Goal: Communication & Community: Answer question/provide support

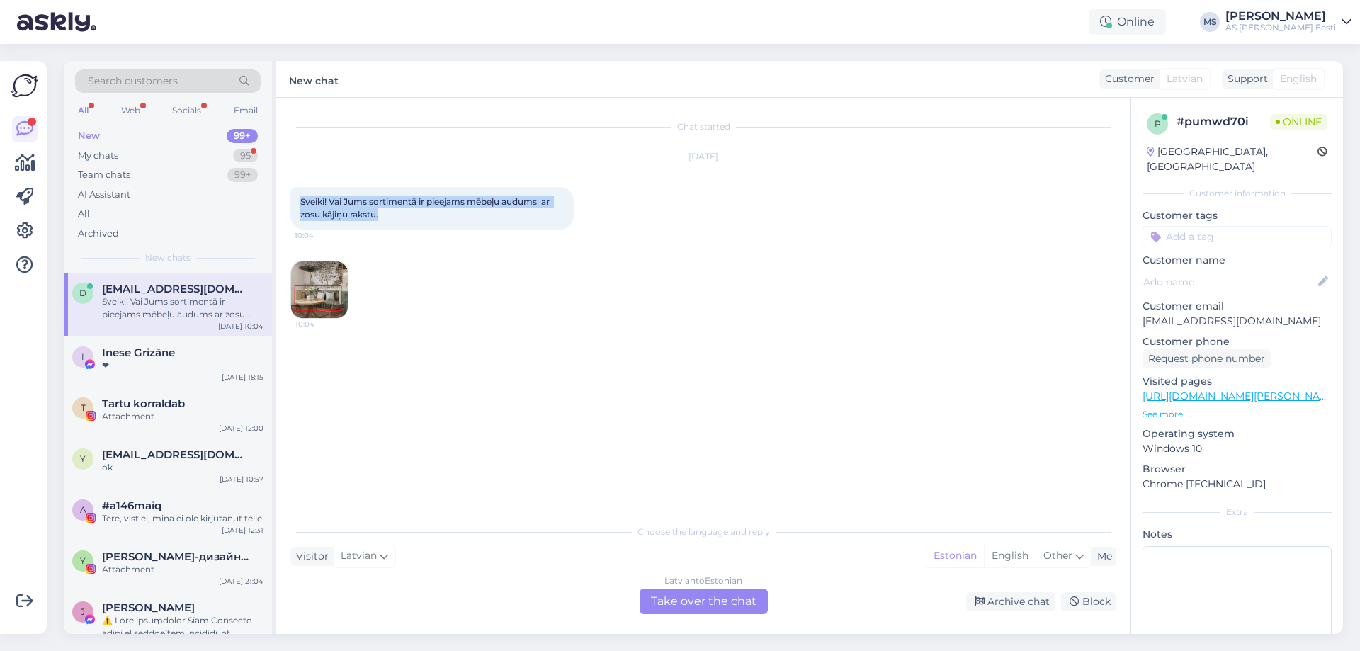
drag, startPoint x: 395, startPoint y: 218, endPoint x: 295, endPoint y: 203, distance: 100.3
click at [295, 203] on div "Sveiki! Vai Jums sortimentā ir pieejams mēbeļu audums ar zosu kājiņu rakstu. 10…" at bounding box center [431, 208] width 283 height 43
copy span "Sveiki! Vai Jums sortimentā ir pieejams mēbeļu audums ar zosu kājiņu rakstu."
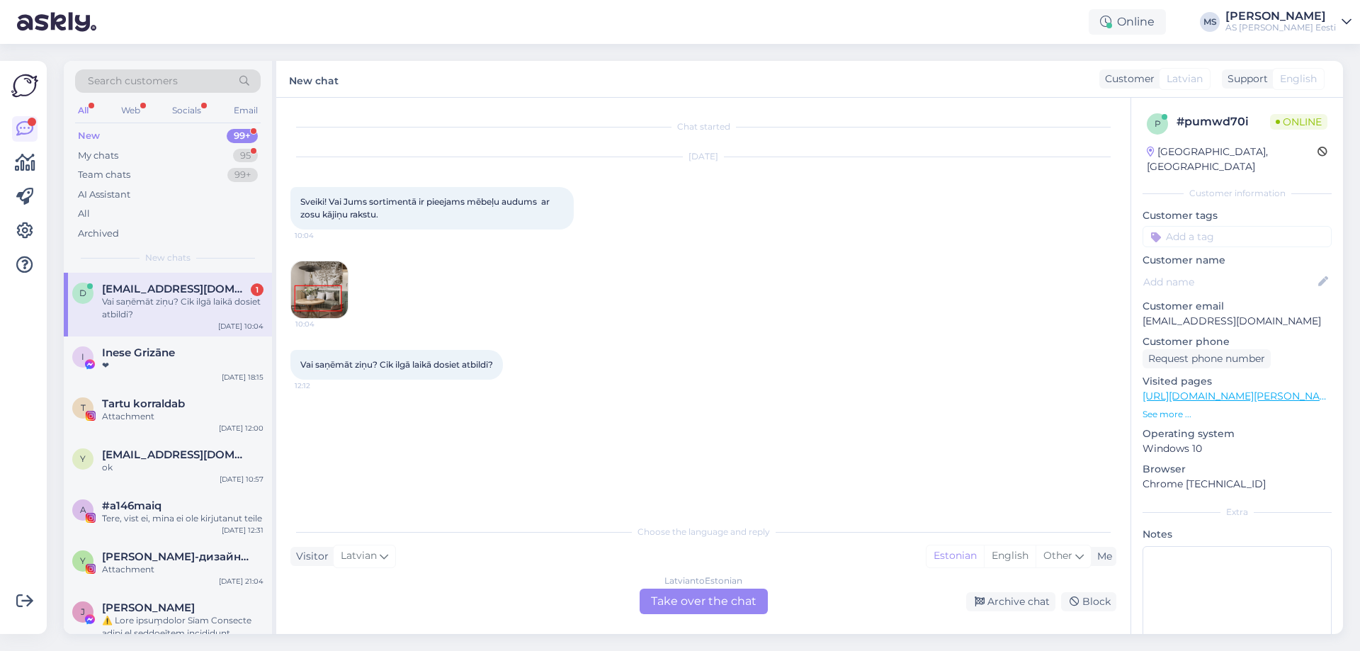
click at [687, 600] on div "[DEMOGRAPHIC_DATA] to Estonian Take over the chat" at bounding box center [704, 602] width 128 height 26
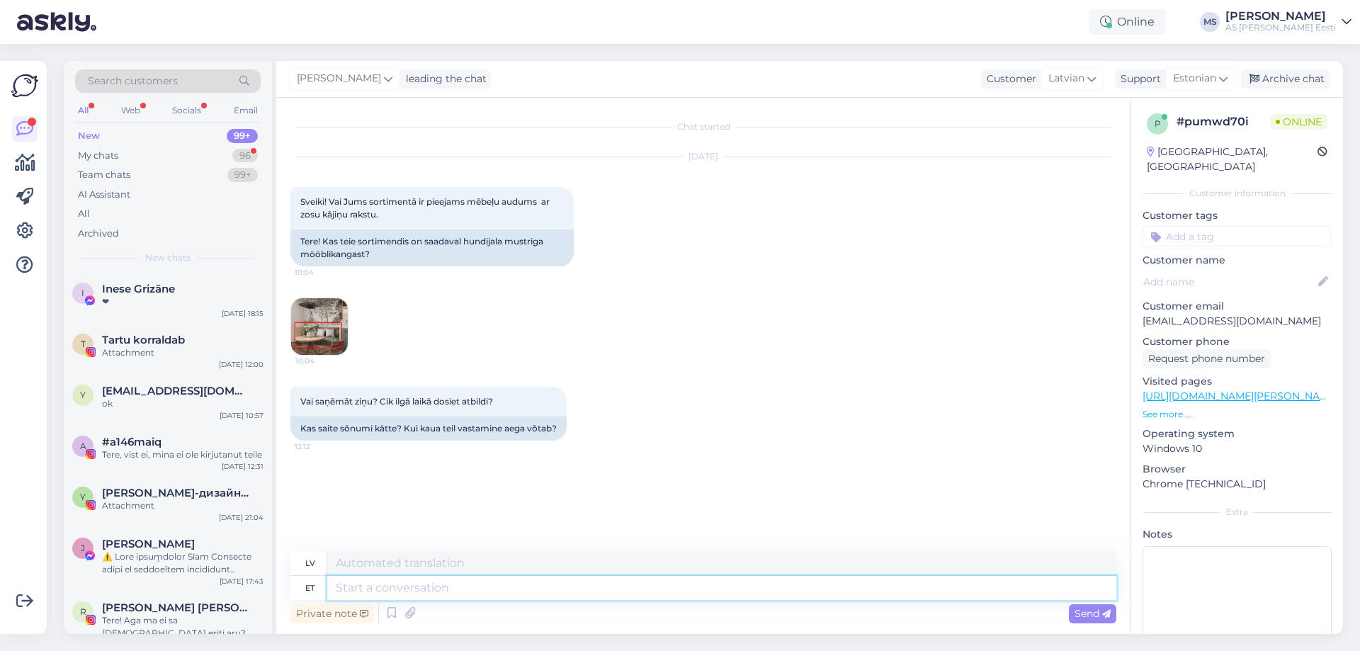
click at [374, 589] on textarea at bounding box center [721, 588] width 789 height 24
type textarea "Labdie"
type textarea "Labdien!"
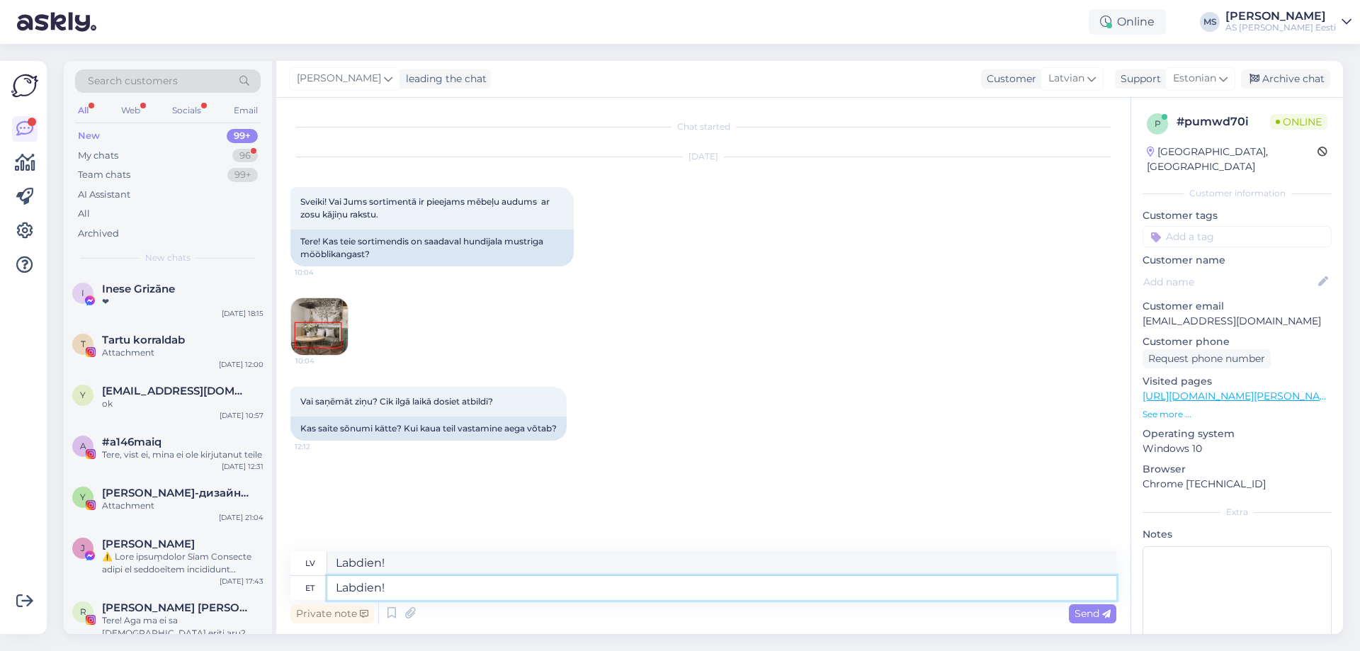
type textarea "Labdien! V"
type textarea "Labdien!"
paste textarea "Diemžēl nē. Ar cieņu, Abakhan klientu apkalpošanas dienests"
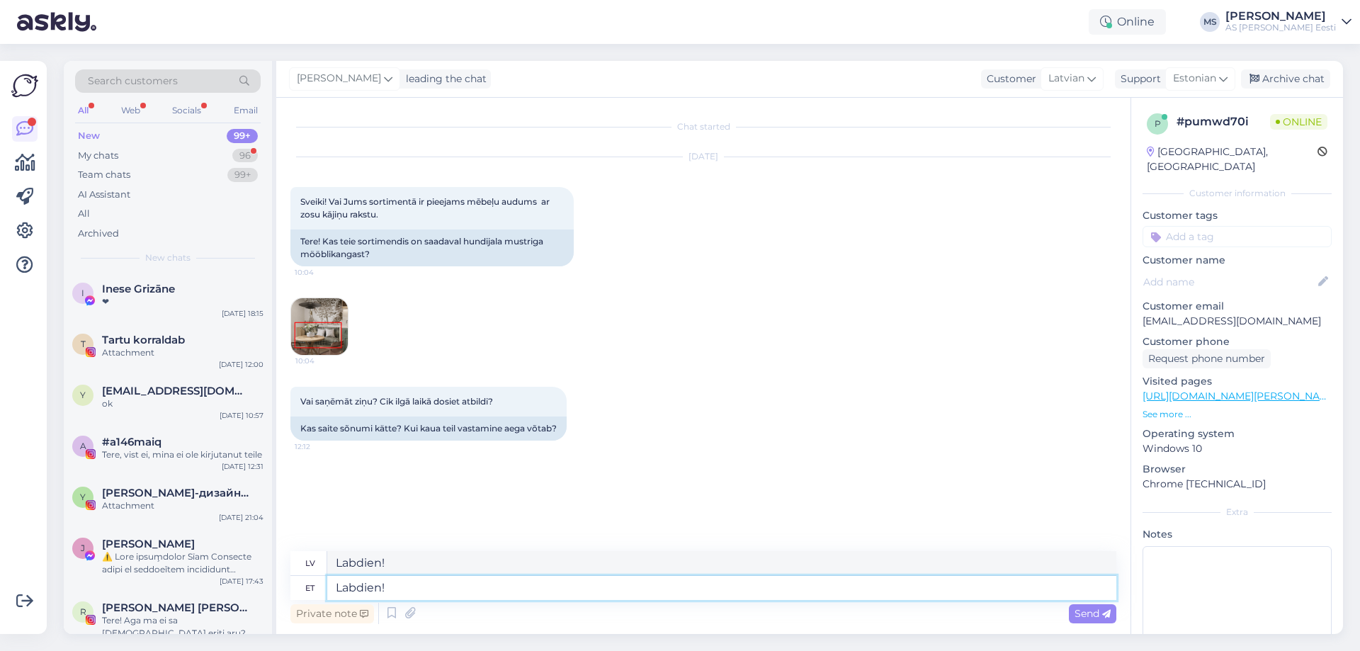
type textarea "Labdien! Diemžēl nē. Ar cieņu, Abakhan klientu apkalpošanas dienests"
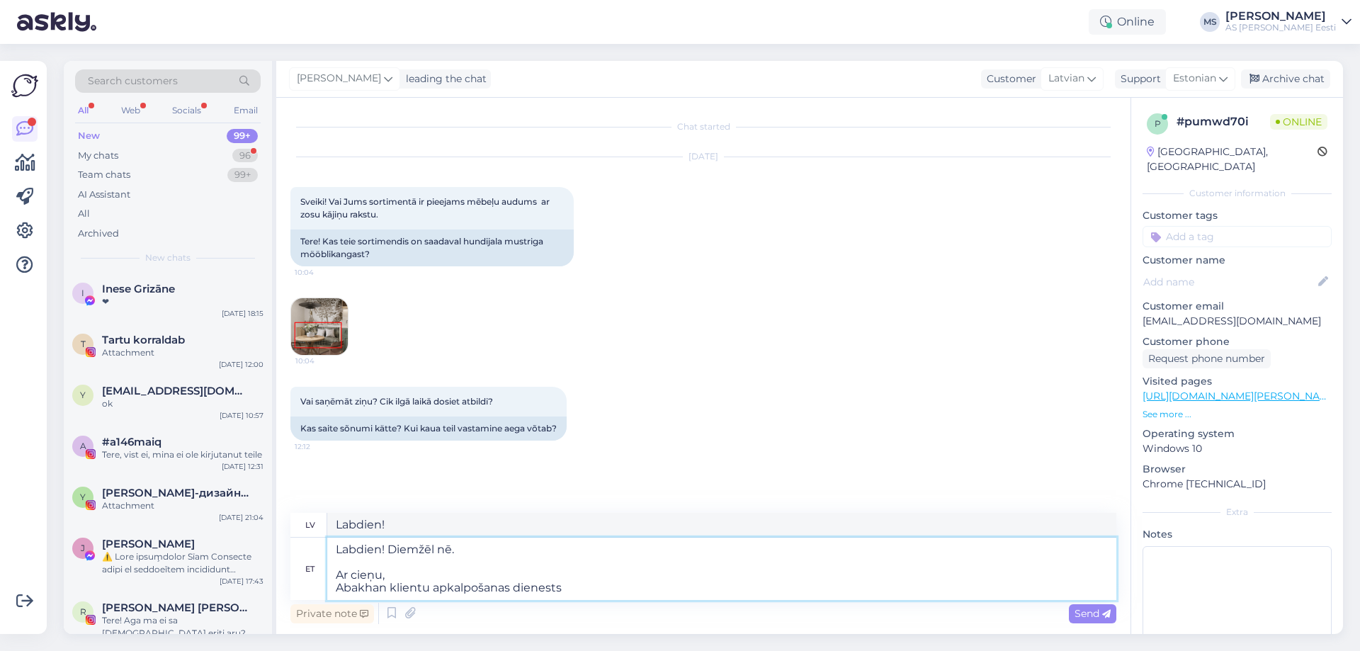
type textarea "Labdien! Diemžēl nē. Ar cieņu, Abakhan klientu apkalpošanas dienests"
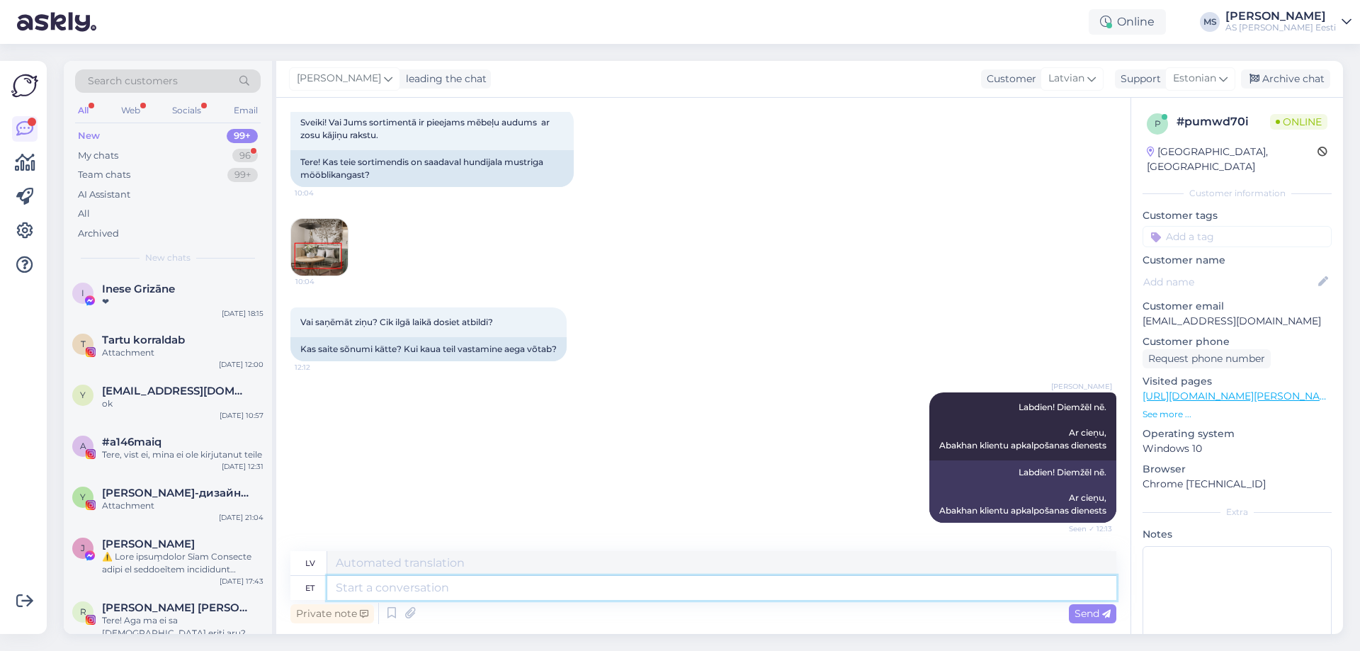
scroll to position [364, 0]
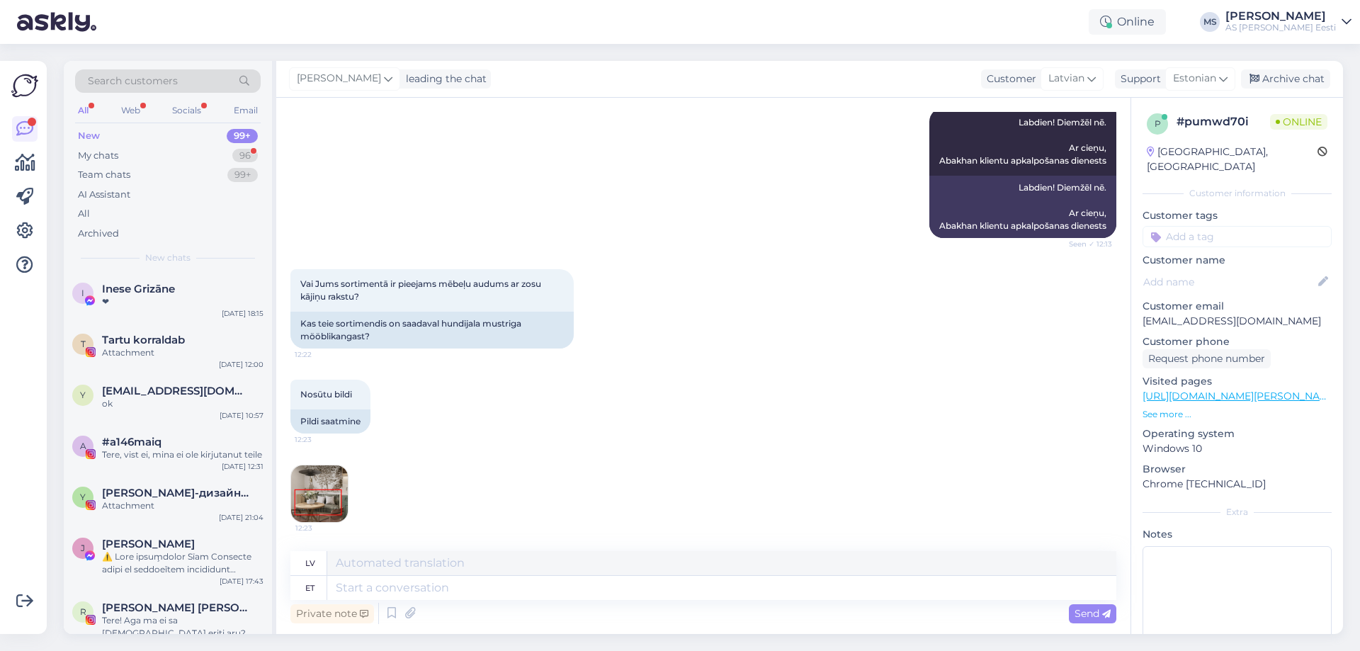
click at [328, 499] on img at bounding box center [319, 493] width 57 height 57
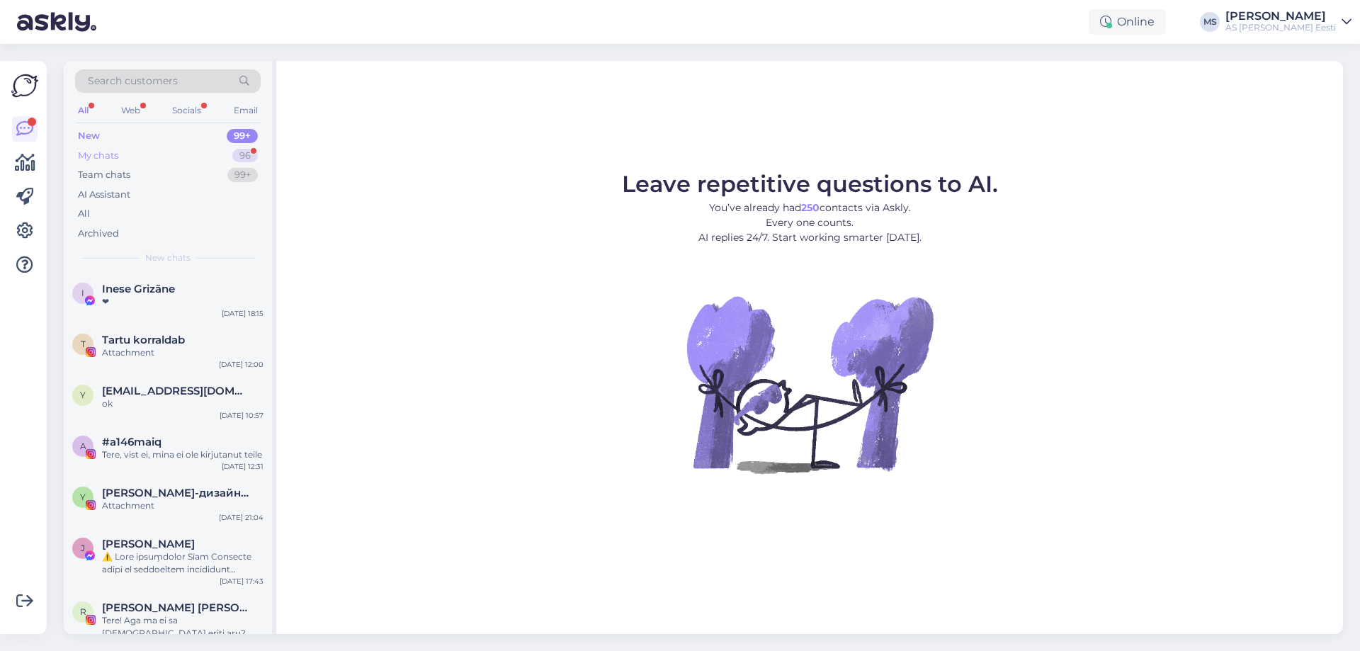
click at [103, 149] on div "My chats" at bounding box center [98, 156] width 40 height 14
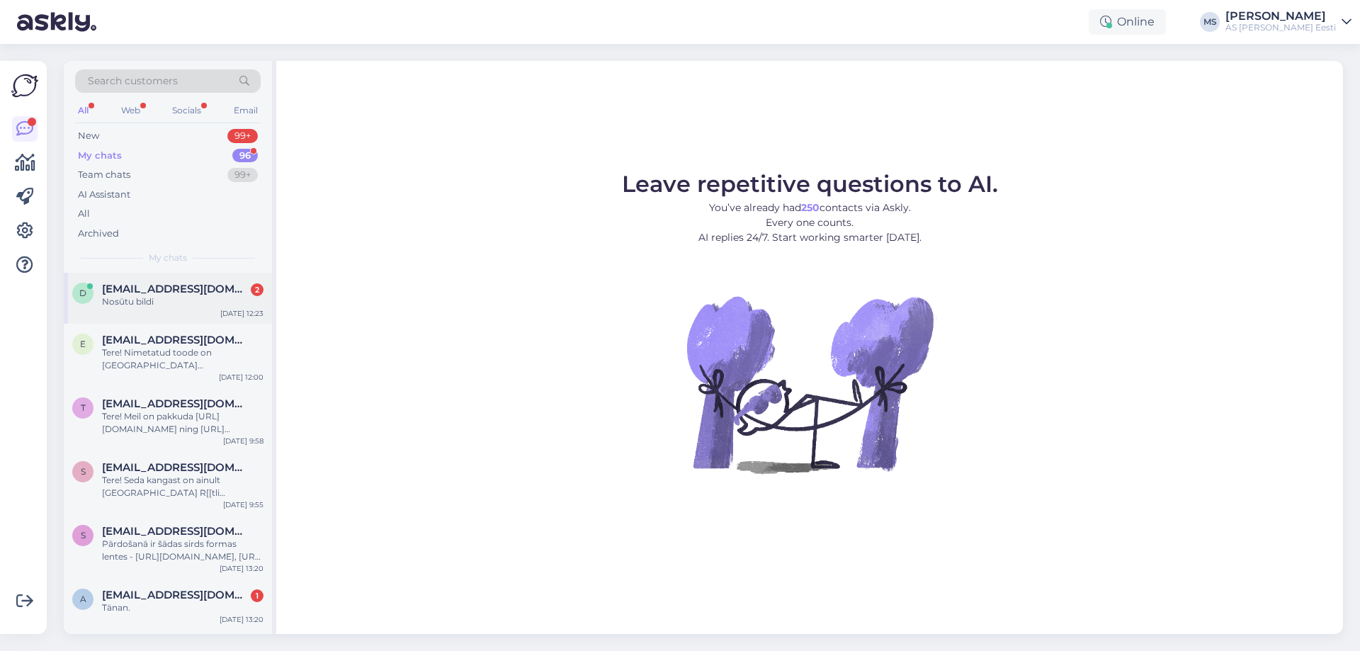
click at [135, 288] on span "[EMAIL_ADDRESS][DOMAIN_NAME]" at bounding box center [175, 289] width 147 height 13
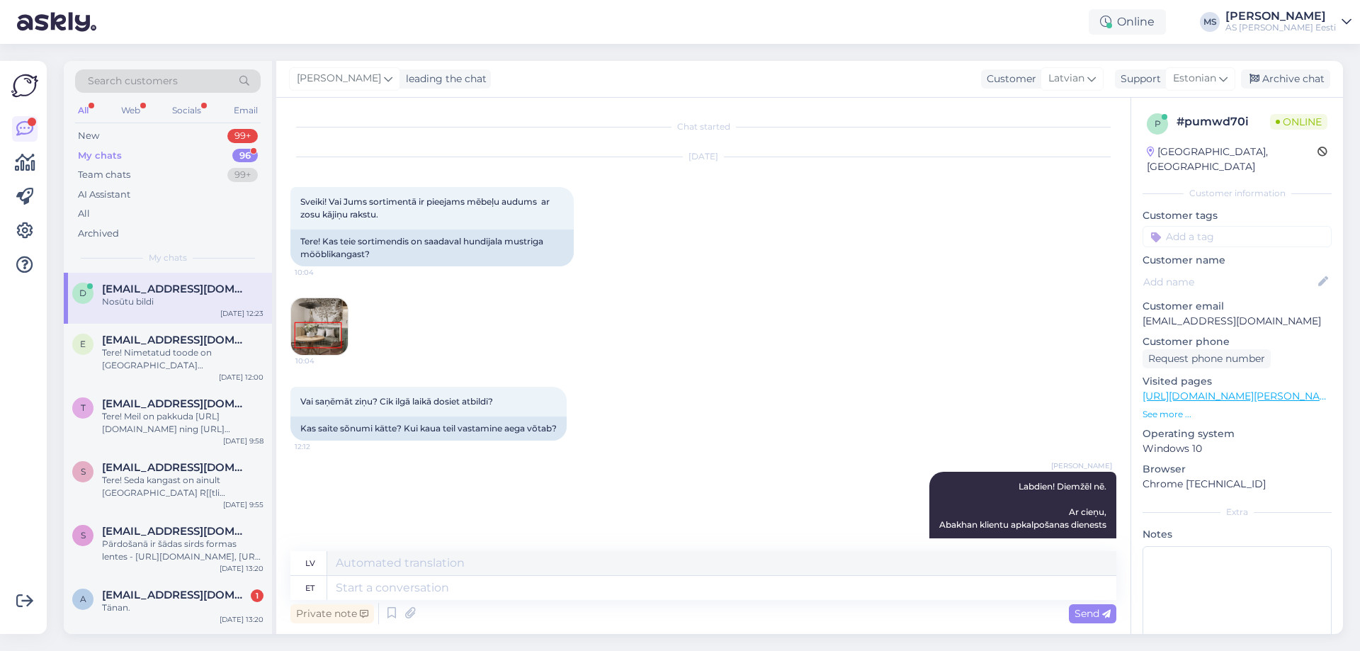
scroll to position [364, 0]
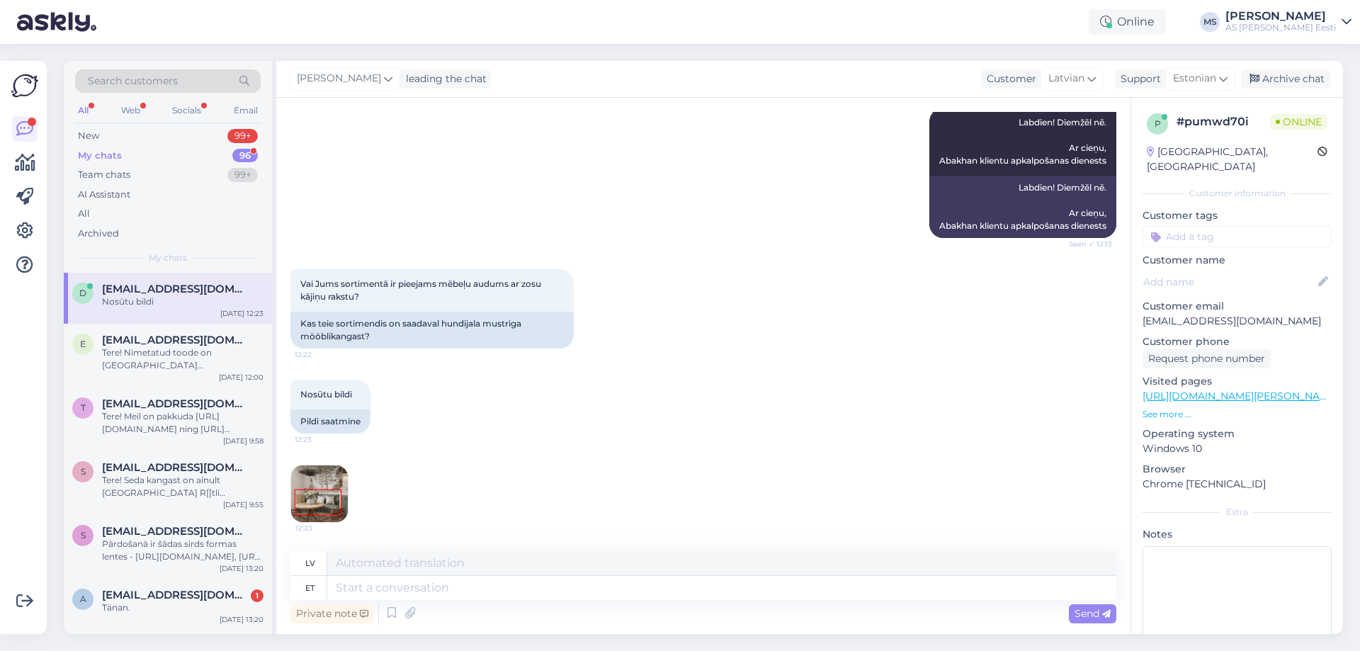
click at [315, 501] on img at bounding box center [319, 493] width 57 height 57
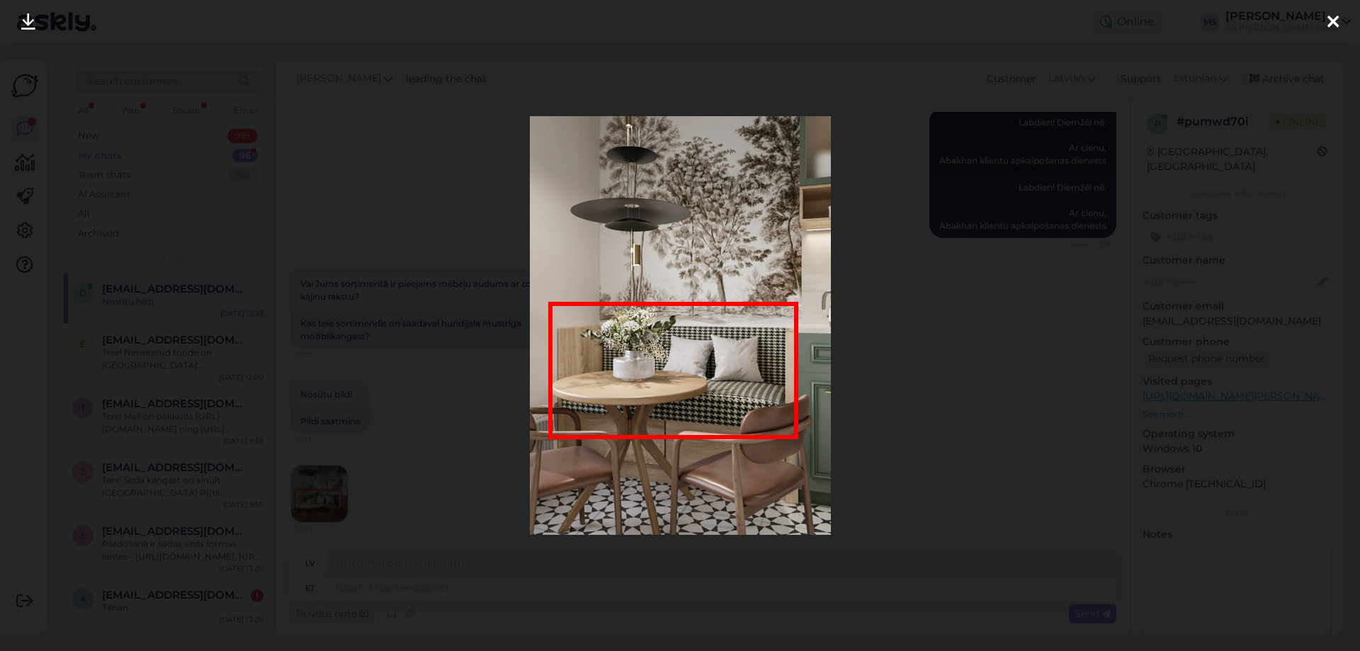
click at [1024, 335] on div at bounding box center [680, 325] width 1360 height 651
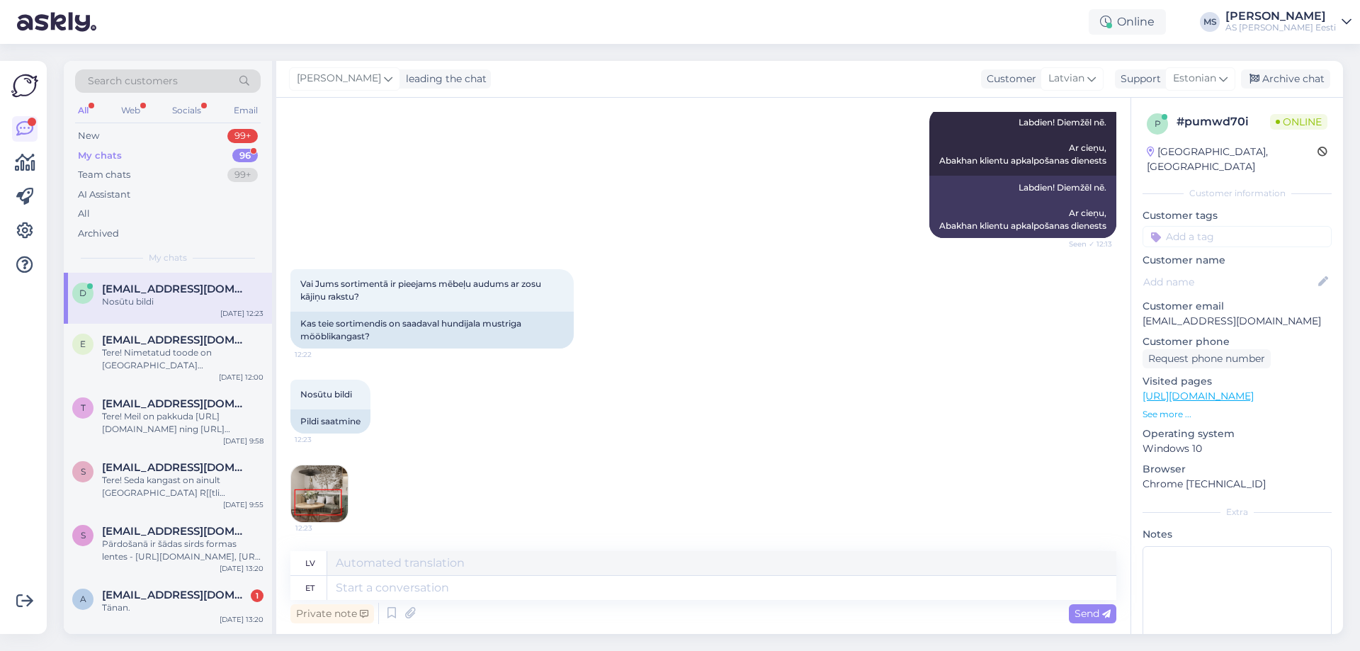
click at [326, 491] on img at bounding box center [319, 493] width 57 height 57
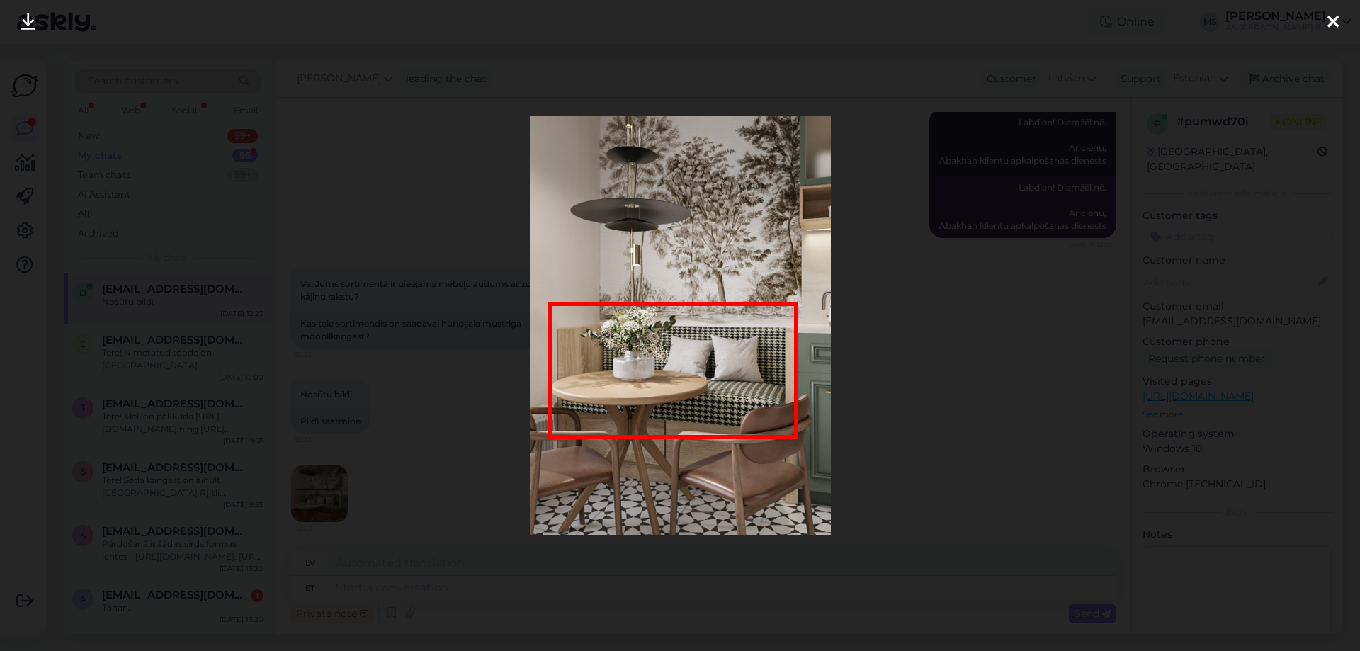
click at [1331, 22] on icon at bounding box center [1332, 22] width 11 height 18
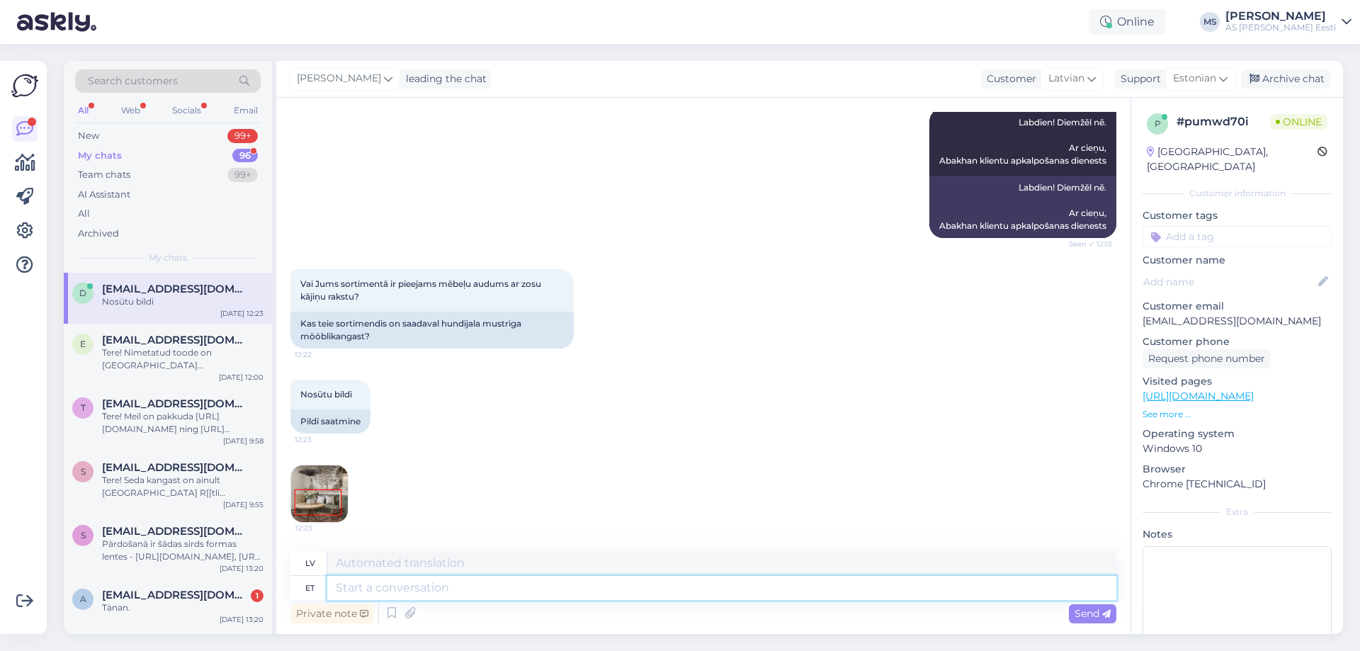
click at [377, 594] on textarea at bounding box center [721, 588] width 789 height 24
paste textarea "Diemžēl mums nav šāda mēbeļu auduma. Mums ir apģērbu audumi ar līdzīgu rakstu -"
type textarea "Diemžēl mums nav šāda mēbeļu auduma. Mums ir apģērbu audumi ar līdzīgu rakstu -"
type textarea "Diemžēl šāda mēbeļu auduma mums nav. Mums ir vehremu audumi ar saktu raskut -"
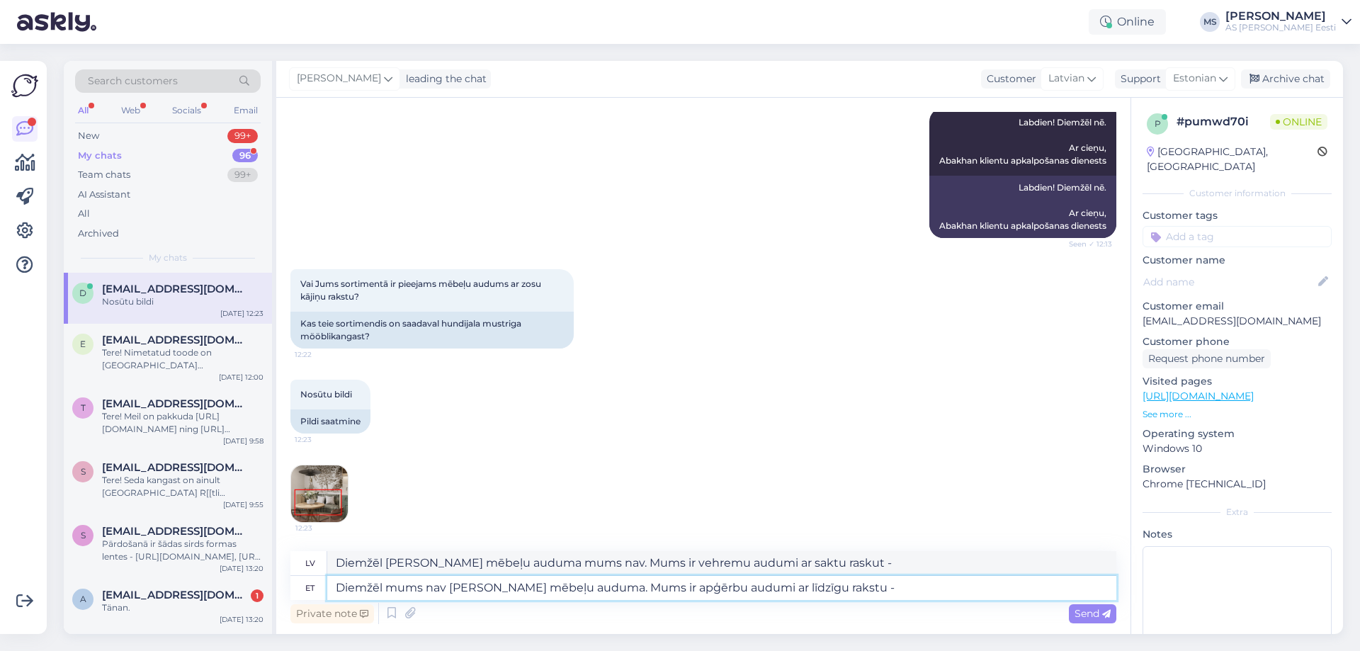
paste textarea "https://www.abakhan.ee/en/woolen-fabric-black-grey-lurex"
type textarea "Diemžēl mums nav šāda mēbeļu auduma. Mums ir apģērbu audumi ar līdzīgu rakstu -…"
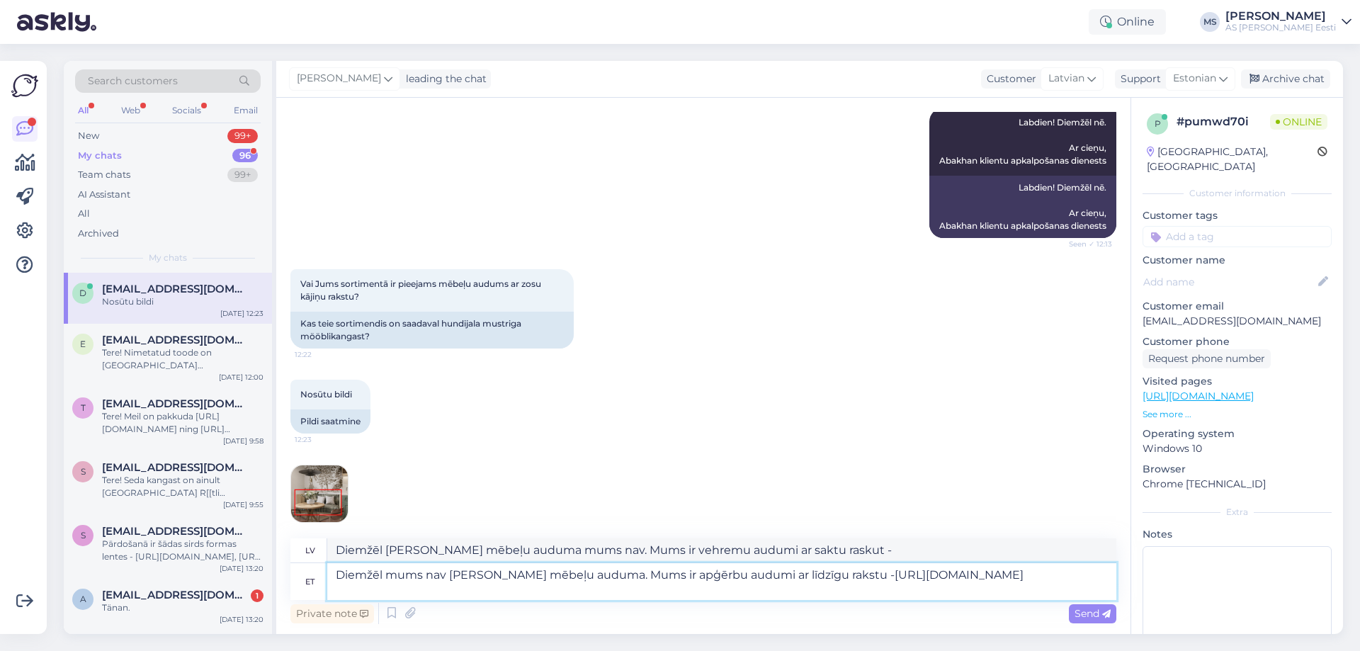
type textarea "Diemžēl šāda mēbeļu auduma mums nav. Mums ir erämää audumi ar sähtu rakstu -htt…"
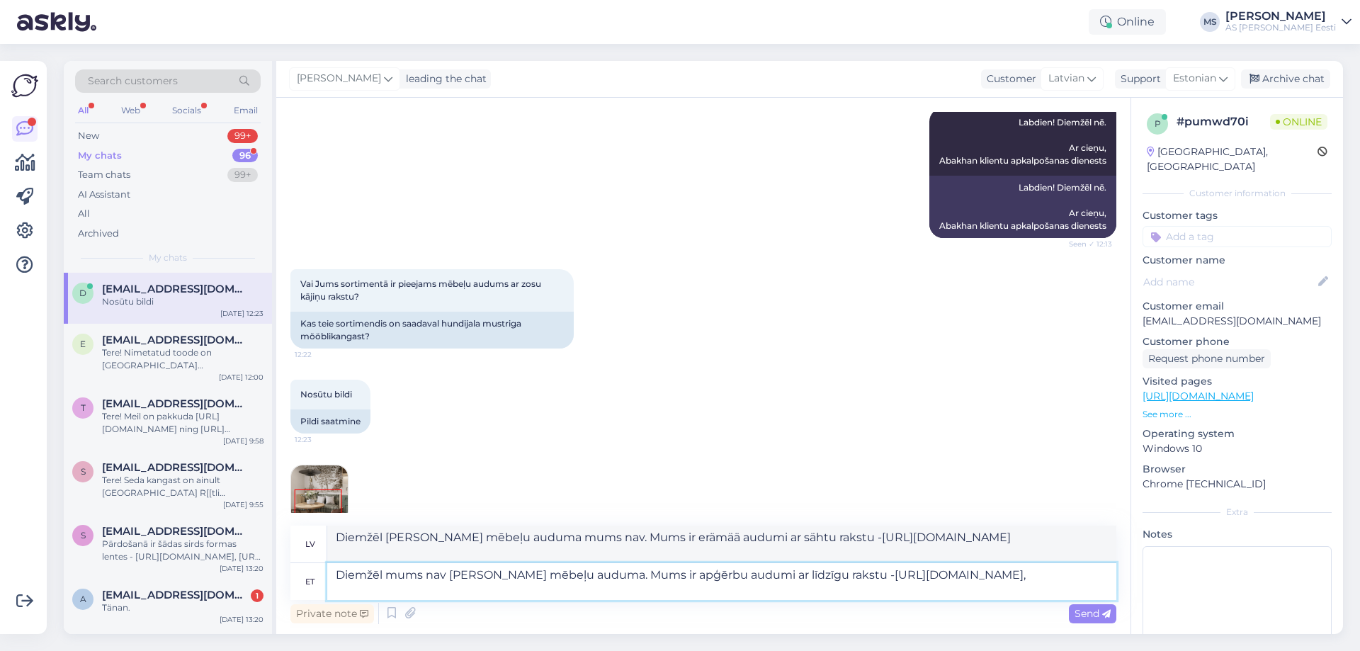
type textarea "Diemžēl mums nav šāda mēbeļu auduma. Mums ir apģērbu audumi ar līdzīgu rakstu -…"
type textarea "Diemžēl šāda mēbeļu auduma mums nav. Mums ir erämää audumi ar sähtu rakstu -htt…"
paste textarea "https://www.abakhan.ee/en/woolen-fabric-14120"
type textarea "Diemžēl mums nav šāda mēbeļu auduma. Mums ir apģērbu audumi ar līdzīgu rakstu -…"
type textarea "Diemžēl šāda mēbeļu auduma mums nav. Mums ir erämää audumi ar sähä rakstu -http…"
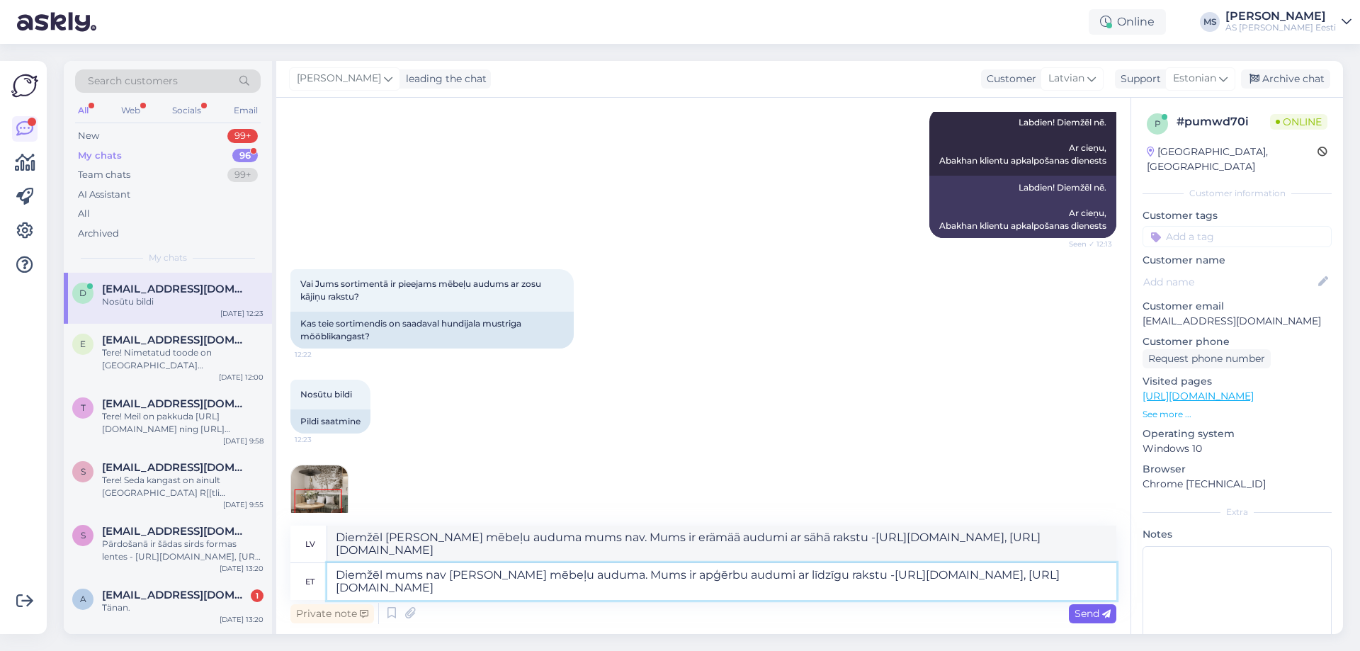
type textarea "Diemžēl mums nav šāda mēbeļu auduma. Mums ir apģērbu audumi ar līdzīgu rakstu -…"
drag, startPoint x: 1077, startPoint y: 614, endPoint x: 948, endPoint y: 596, distance: 129.5
click at [1077, 613] on span "Send" at bounding box center [1093, 613] width 36 height 13
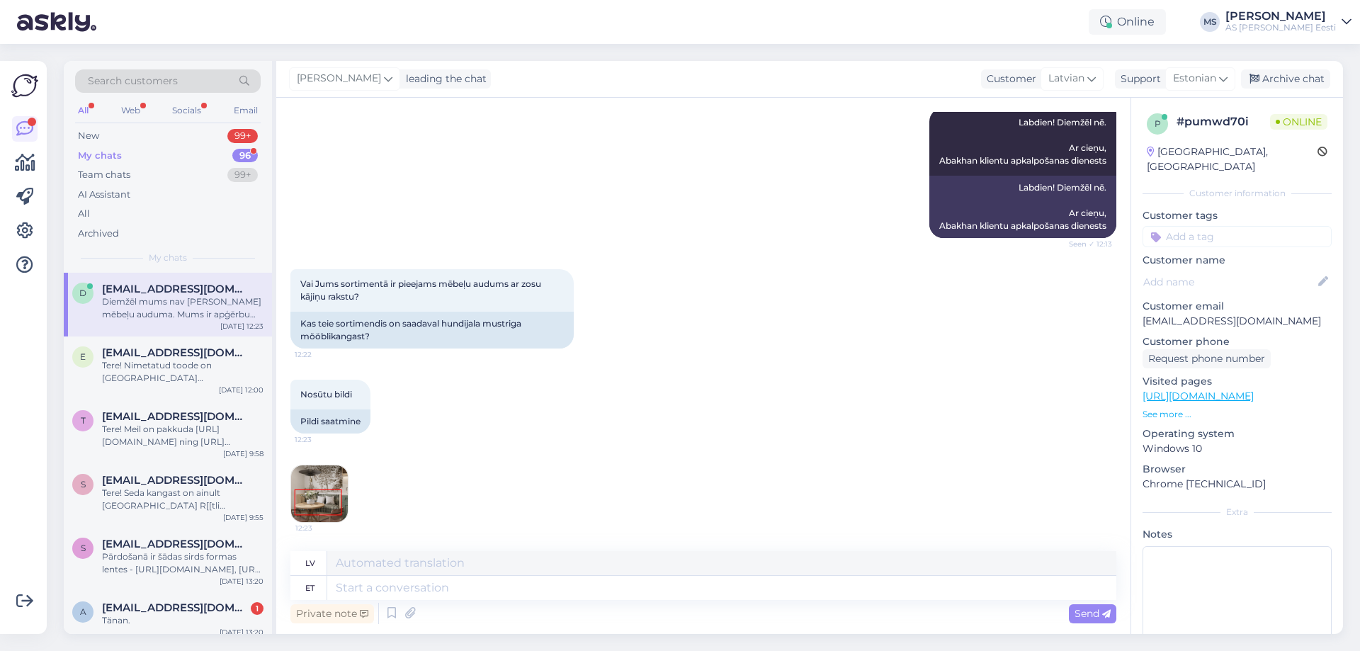
scroll to position [526, 0]
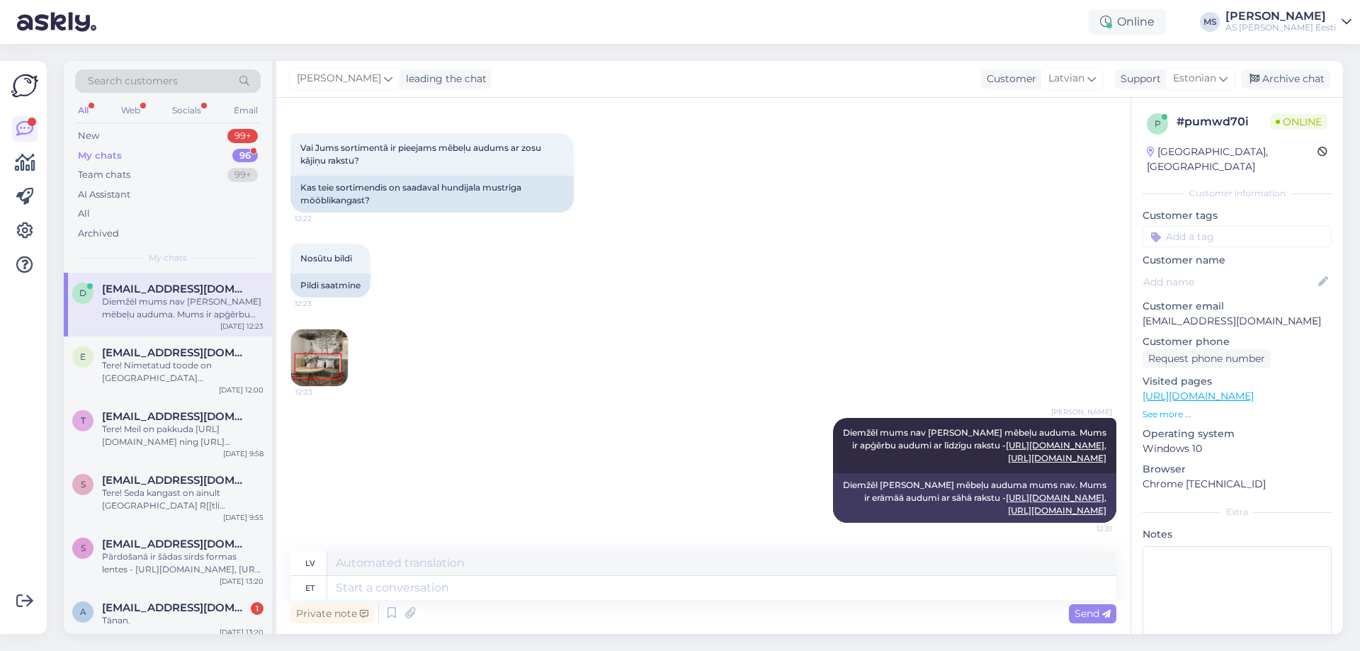
click at [110, 160] on div "My chats" at bounding box center [100, 156] width 44 height 14
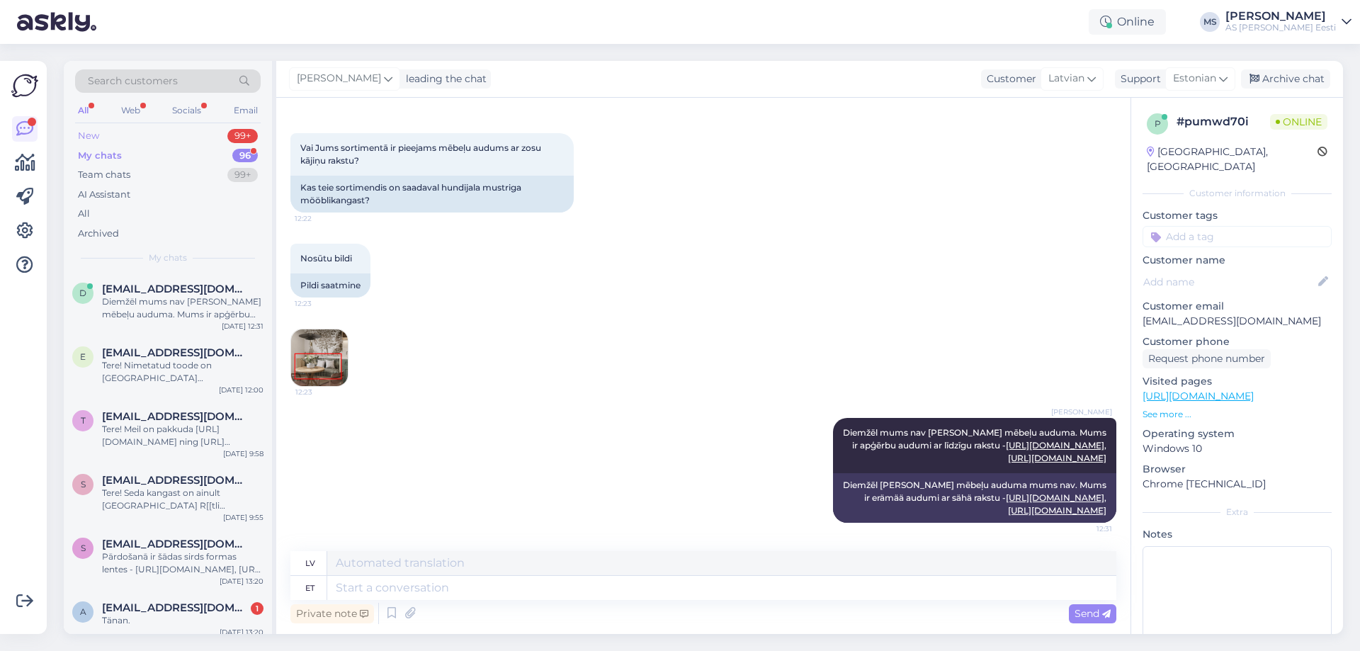
click at [86, 130] on div "New" at bounding box center [88, 136] width 21 height 14
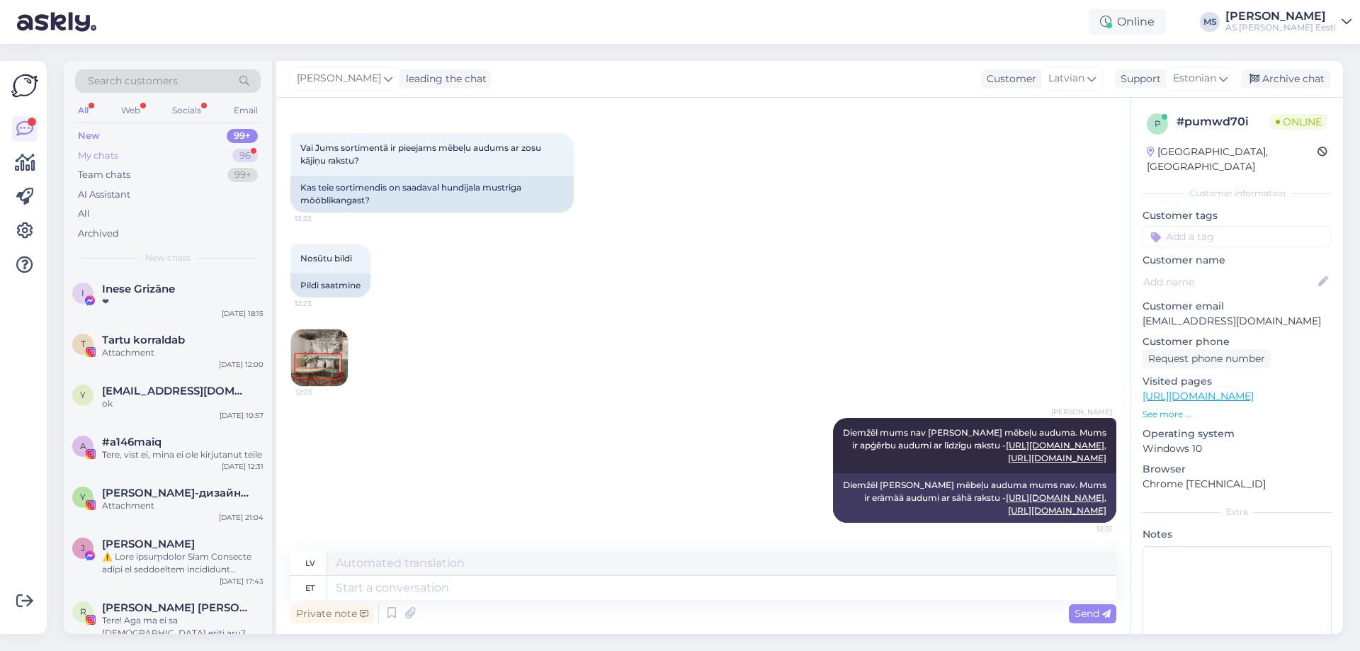
click at [90, 154] on div "My chats" at bounding box center [98, 156] width 40 height 14
